Goal: Find specific page/section: Find specific page/section

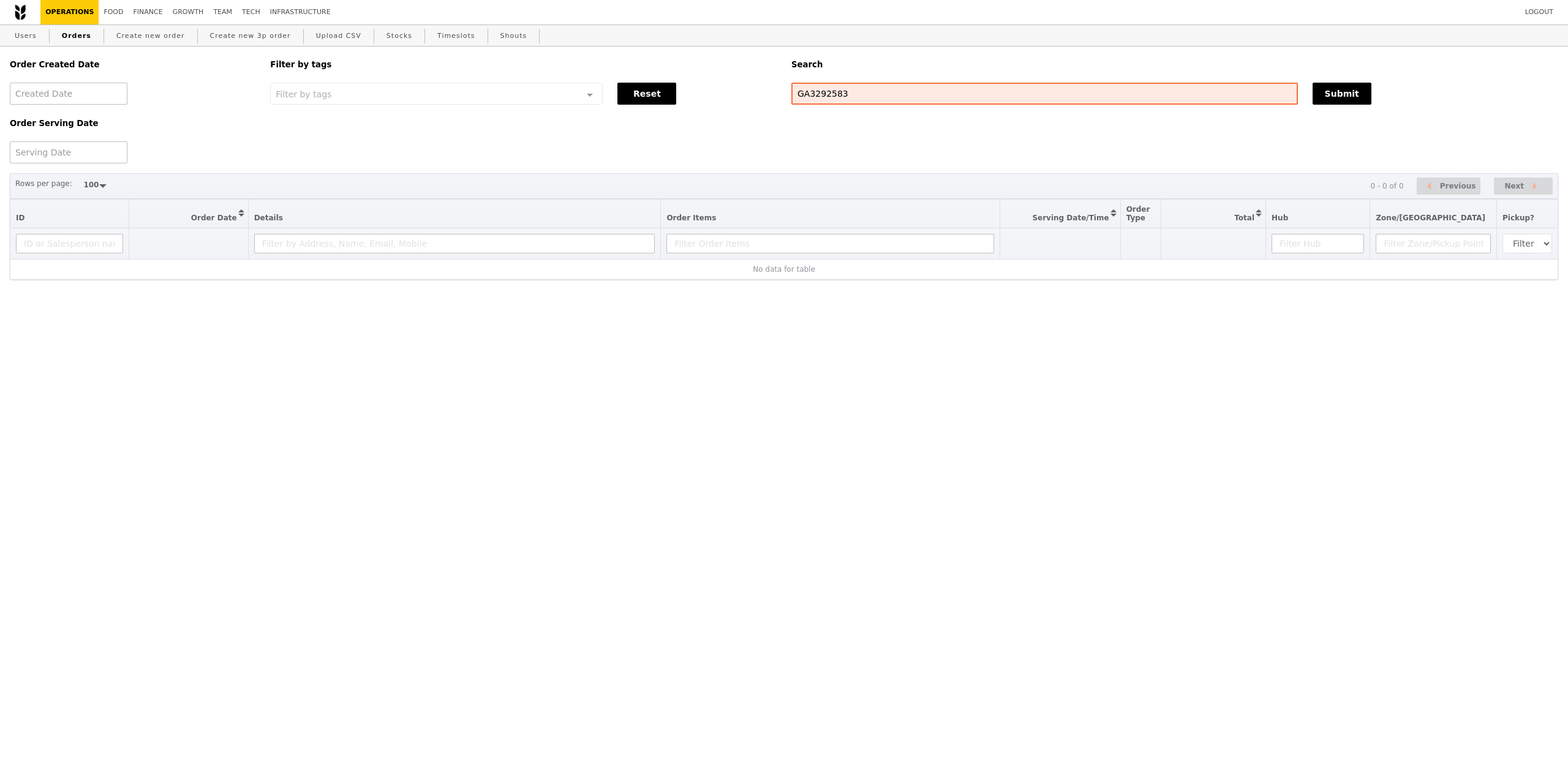
select select "100"
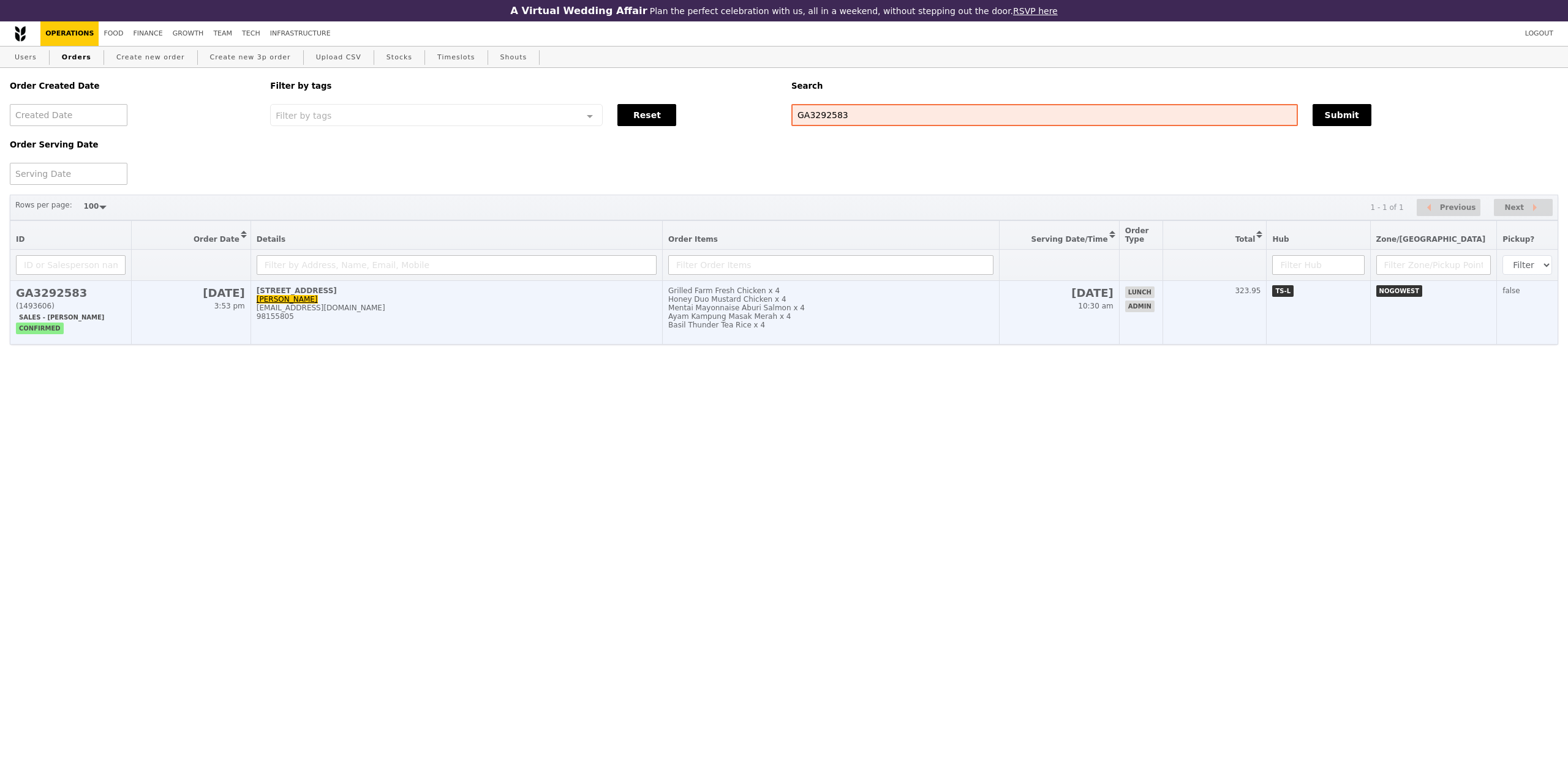
click at [441, 337] on td "2A Woodlands Ind Park D Street 2 Sin Xin Zhi xin-zhi.sin@takeda.com 98155805" at bounding box center [457, 312] width 412 height 64
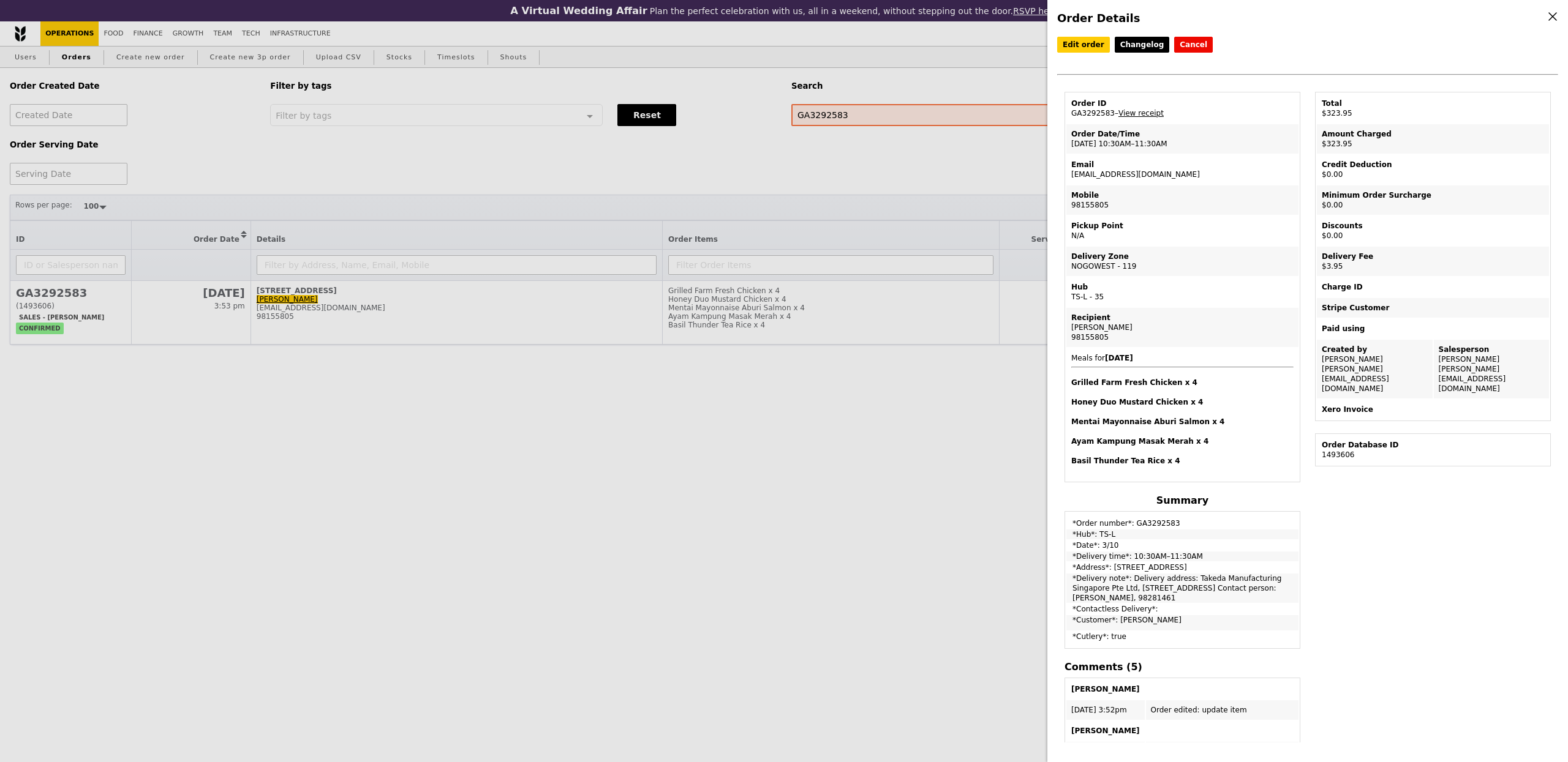
drag, startPoint x: 1083, startPoint y: 182, endPoint x: 1005, endPoint y: 209, distance: 82.5
click at [1068, 172] on td "Email xin-zhi.sin@takeda.com" at bounding box center [1182, 169] width 232 height 30
copy td "[EMAIL_ADDRESS][DOMAIN_NAME]"
click at [393, 91] on div "Order Details Edit order Changelog Cancel Order ID GA3292583 – View receipt Ord…" at bounding box center [784, 381] width 1568 height 762
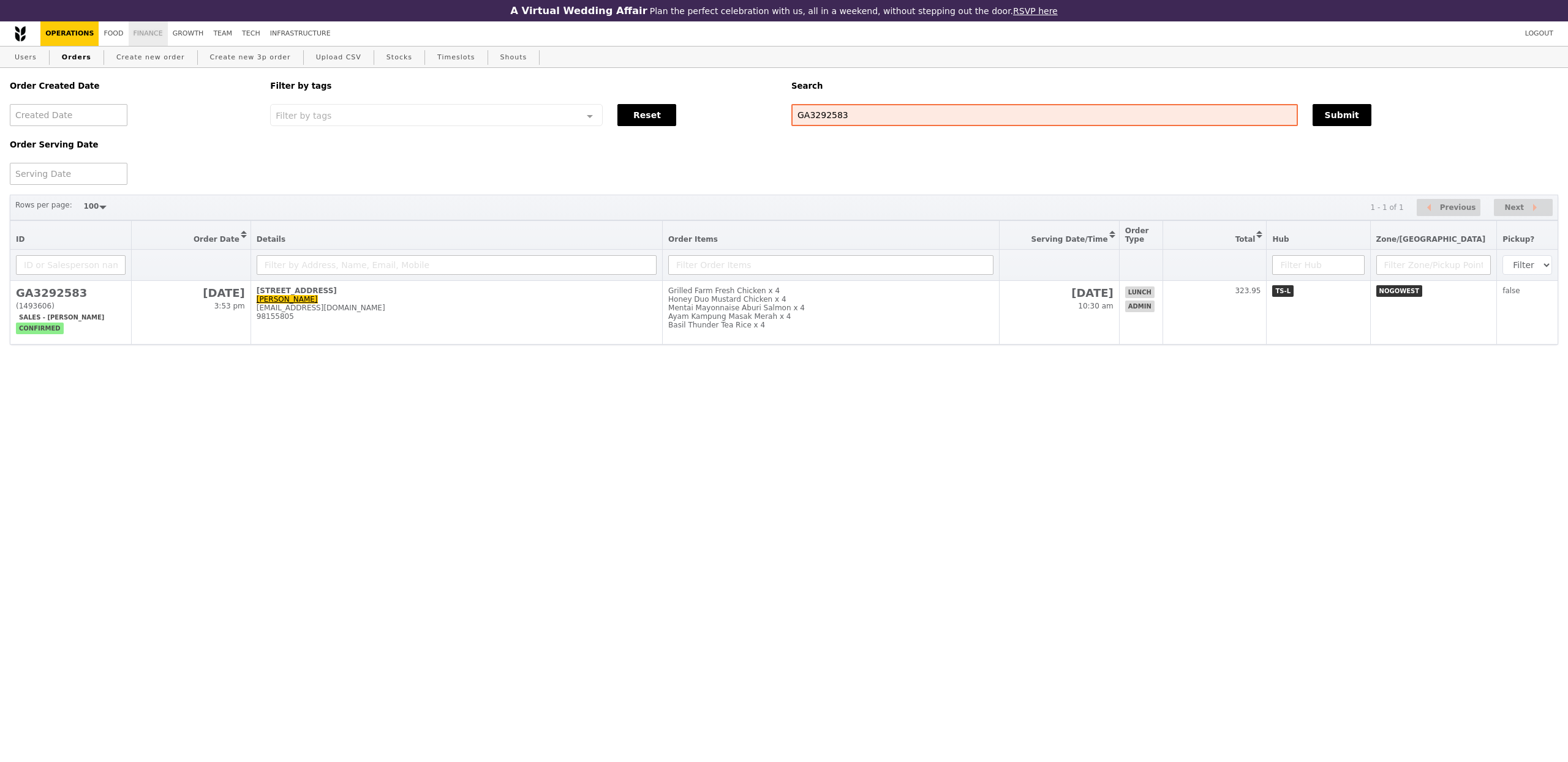
click at [147, 24] on link "Finance" at bounding box center [148, 34] width 39 height 25
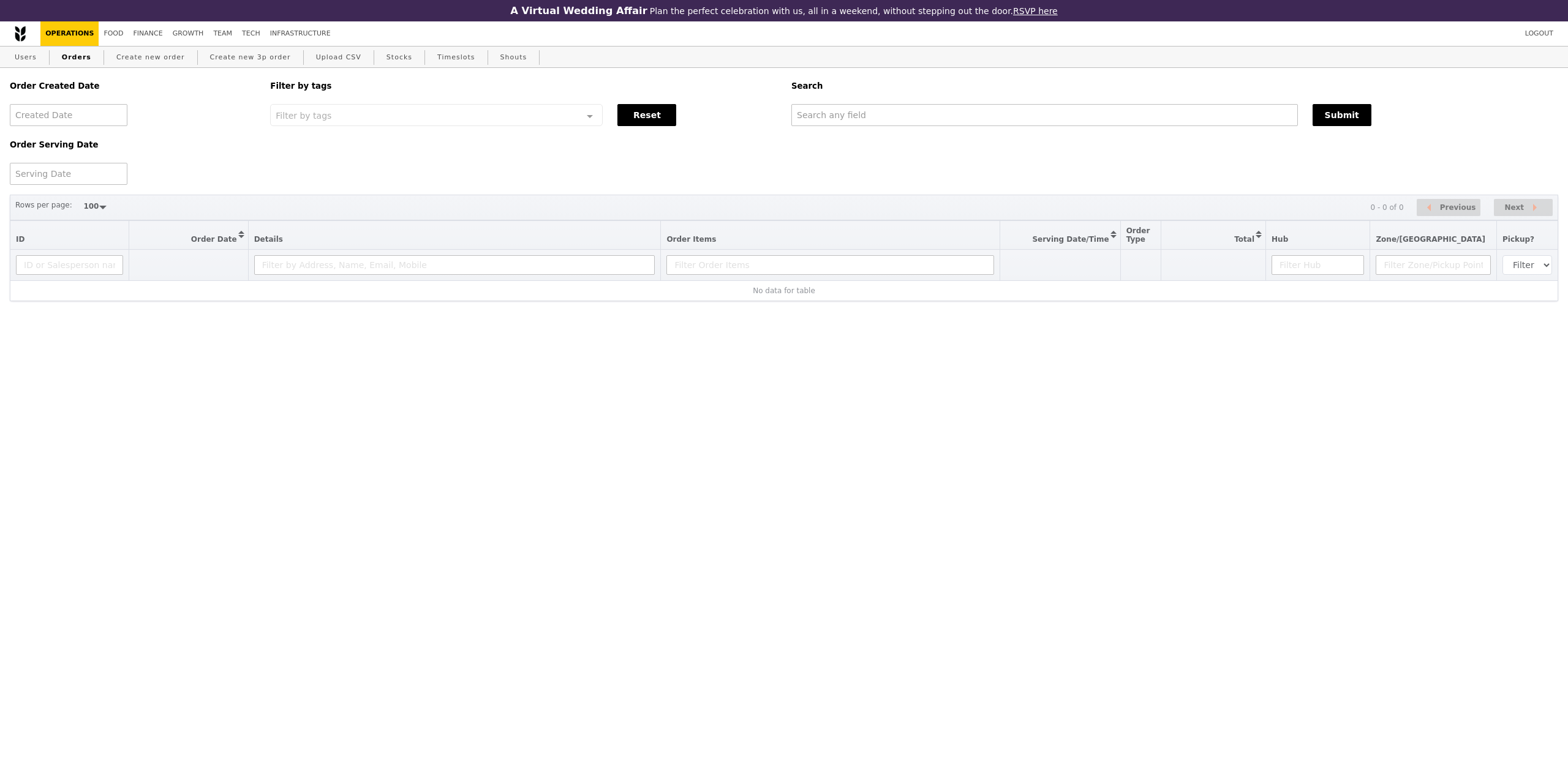
select select "100"
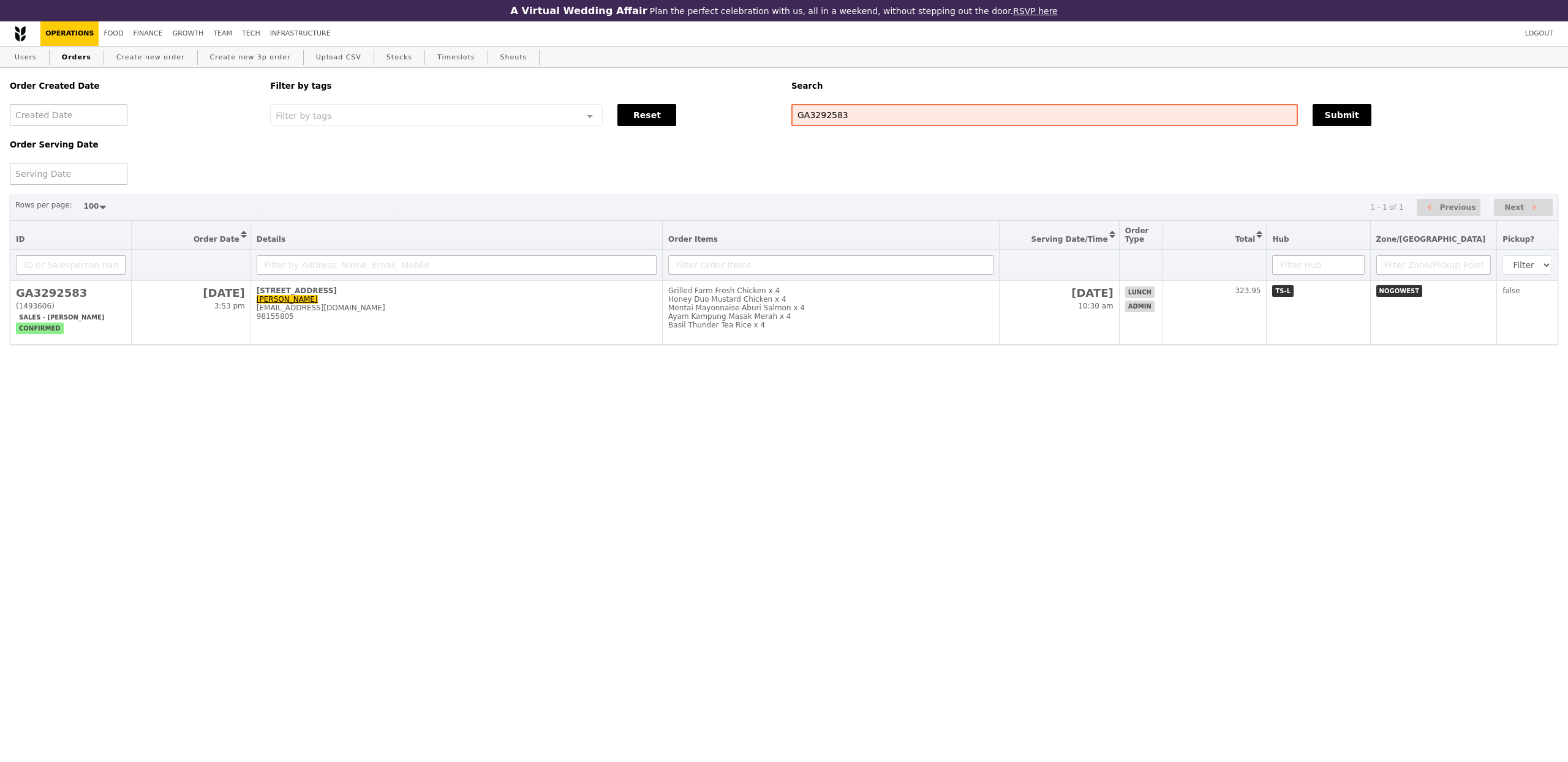
select select "100"
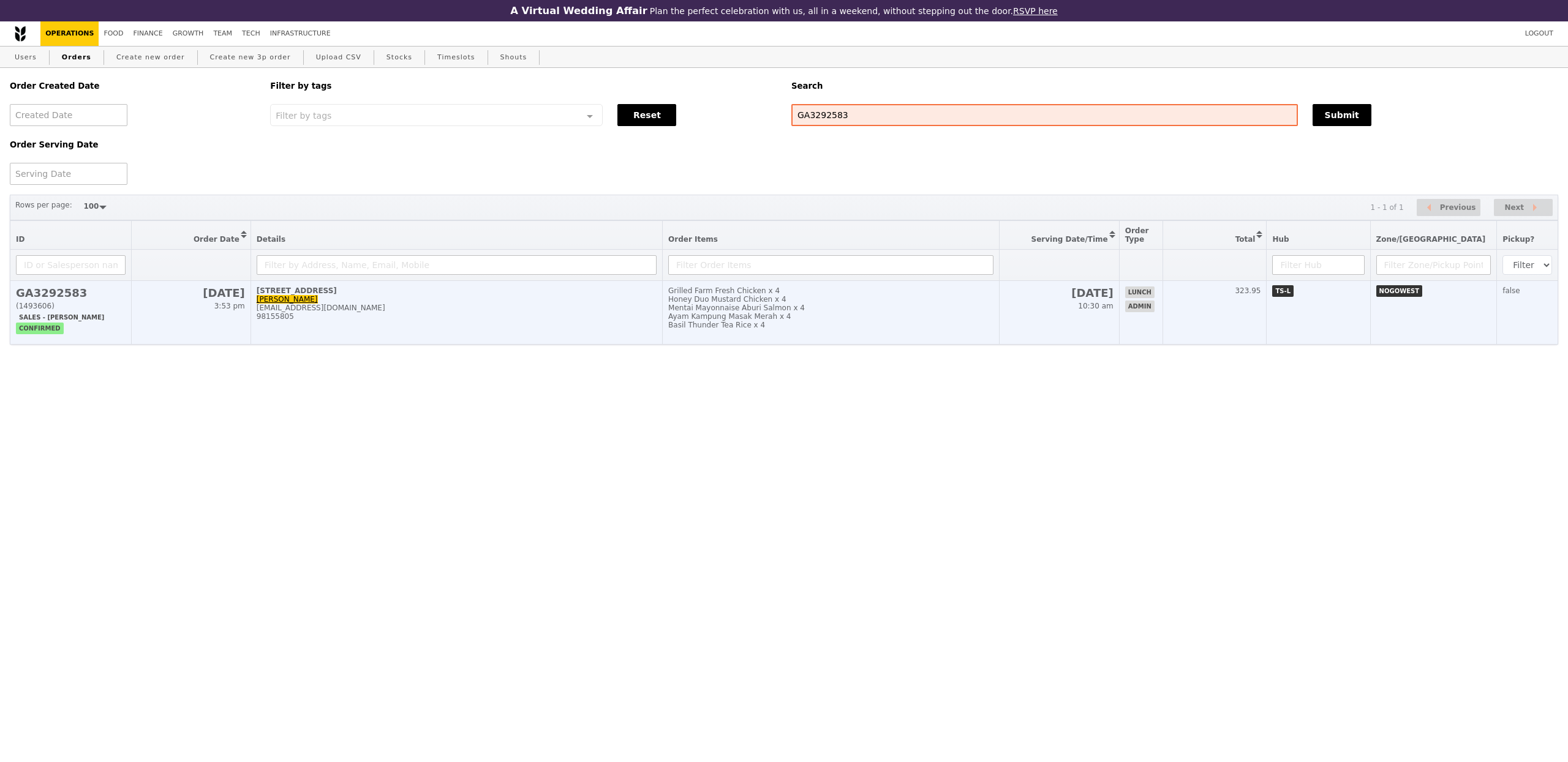
click at [1059, 298] on h2 "[DATE]" at bounding box center [1059, 293] width 108 height 13
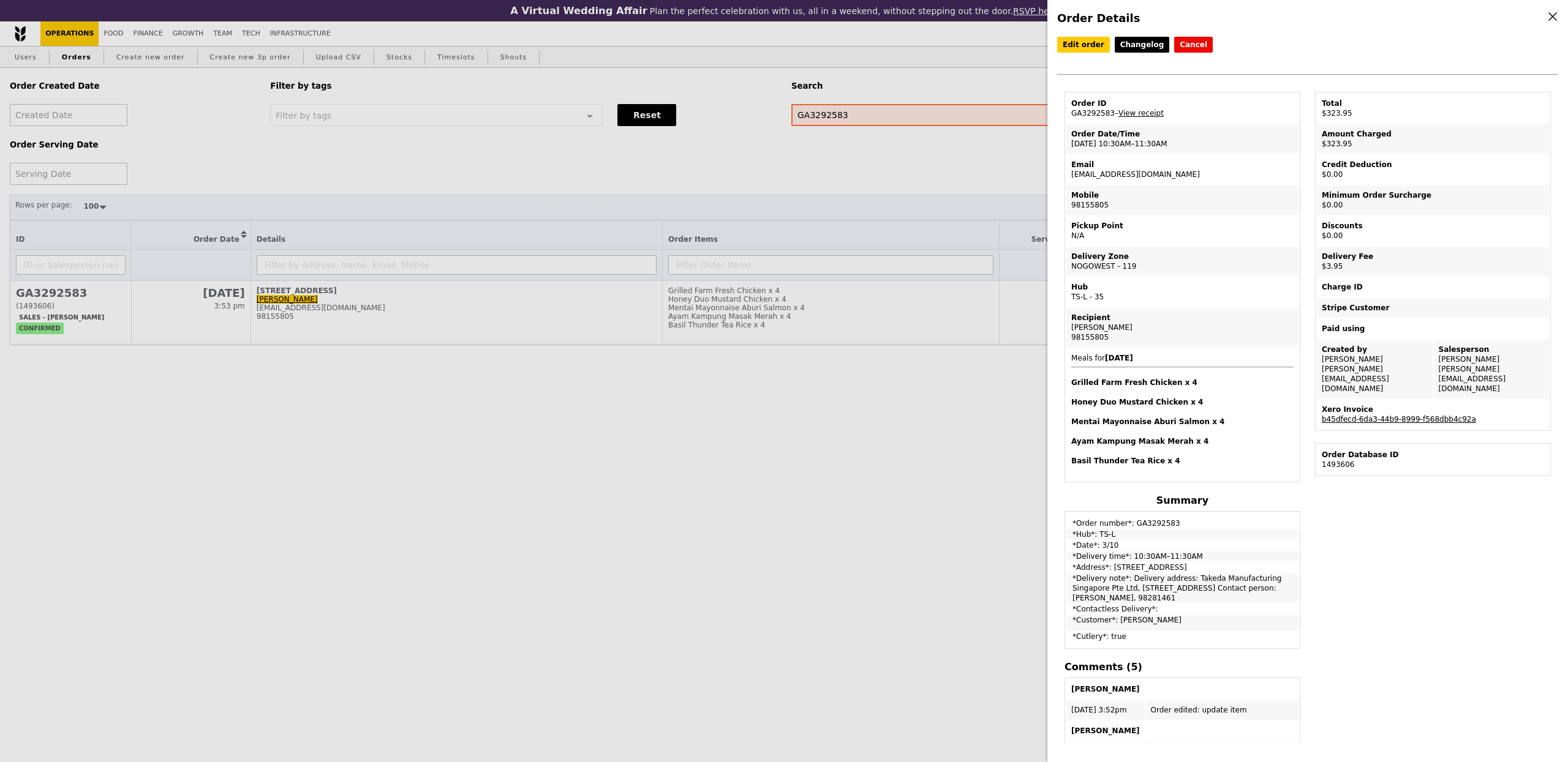
click at [1423, 415] on link "b45dfecd-6da3-44b9-8999-f568dbb4c92a" at bounding box center [1398, 419] width 155 height 8
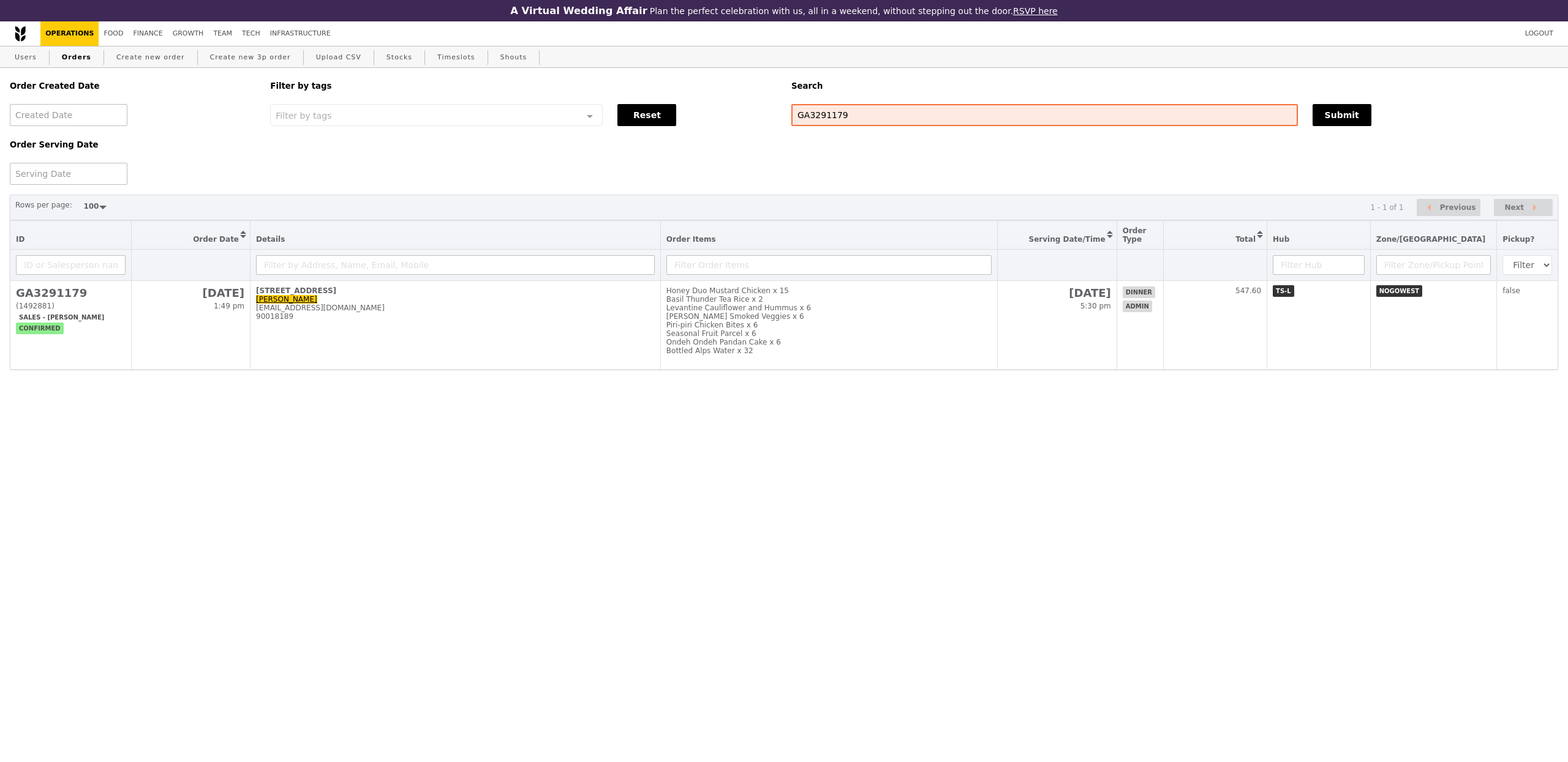
select select "100"
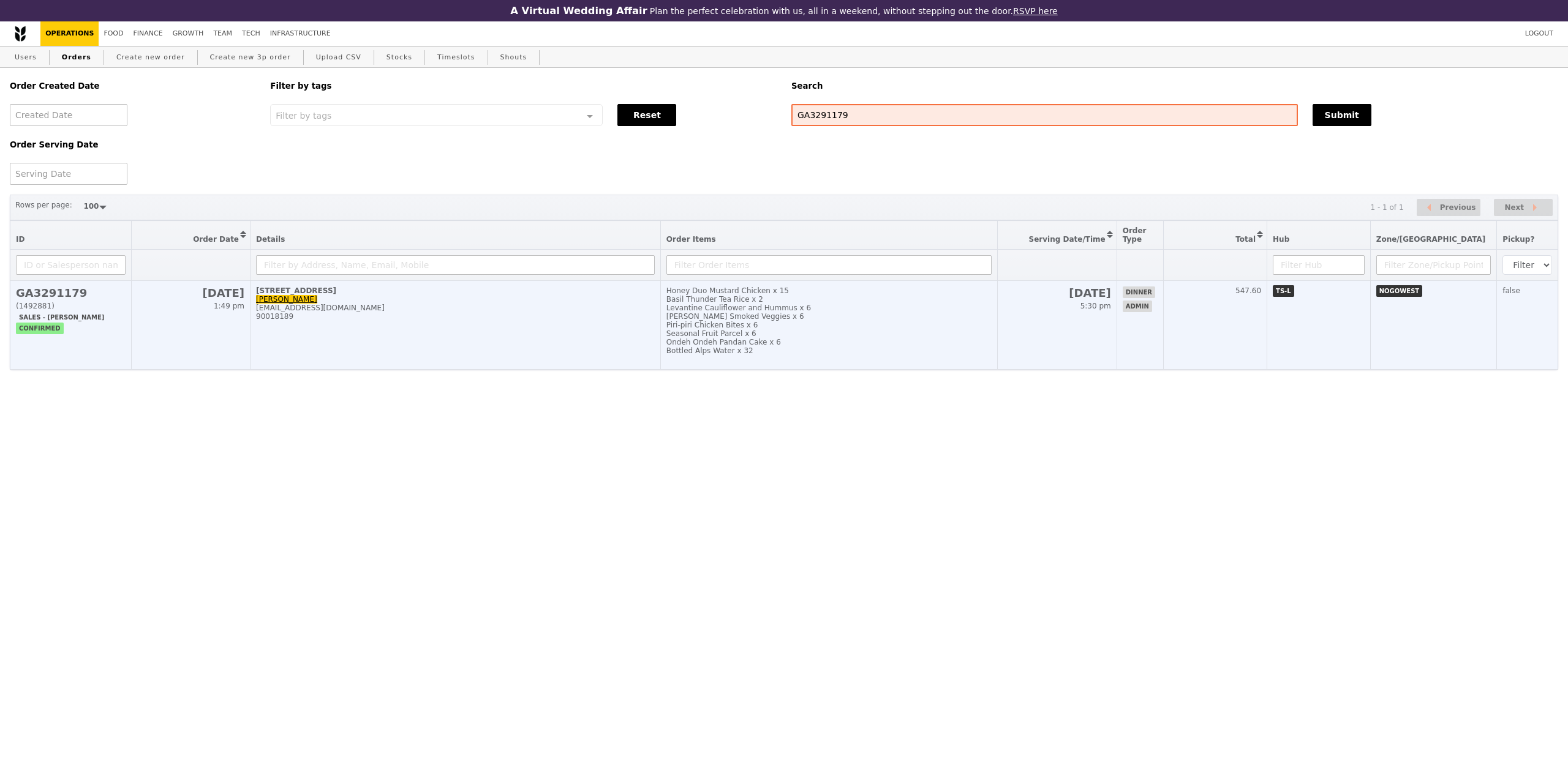
click at [877, 319] on div "[PERSON_NAME] Smoked Veggies x 6" at bounding box center [829, 317] width 325 height 8
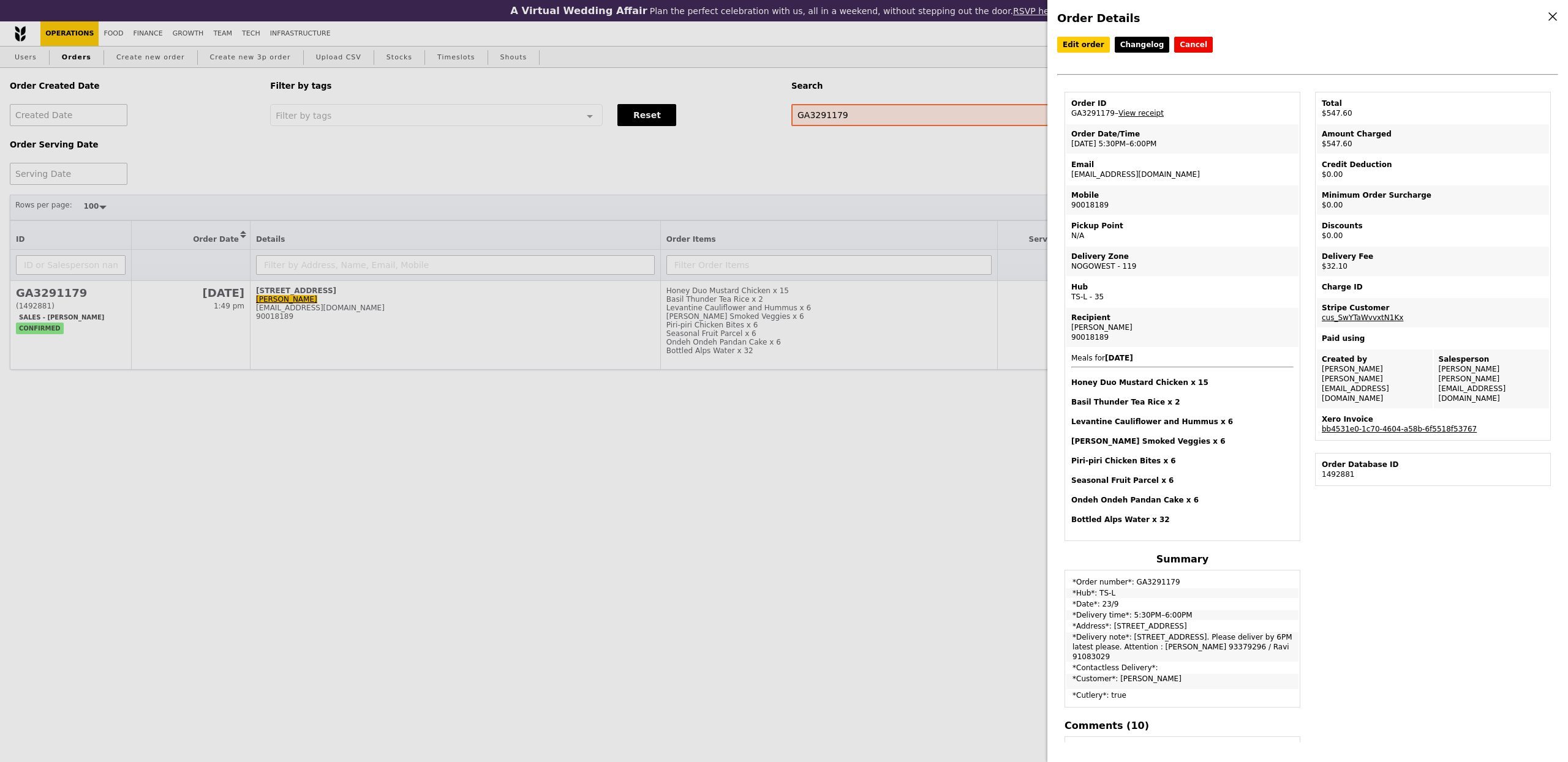
click at [1385, 425] on link "bb4531e0-1c70-4604-a58b-6f5518f53767" at bounding box center [1398, 429] width 155 height 8
